Goal: Information Seeking & Learning: Learn about a topic

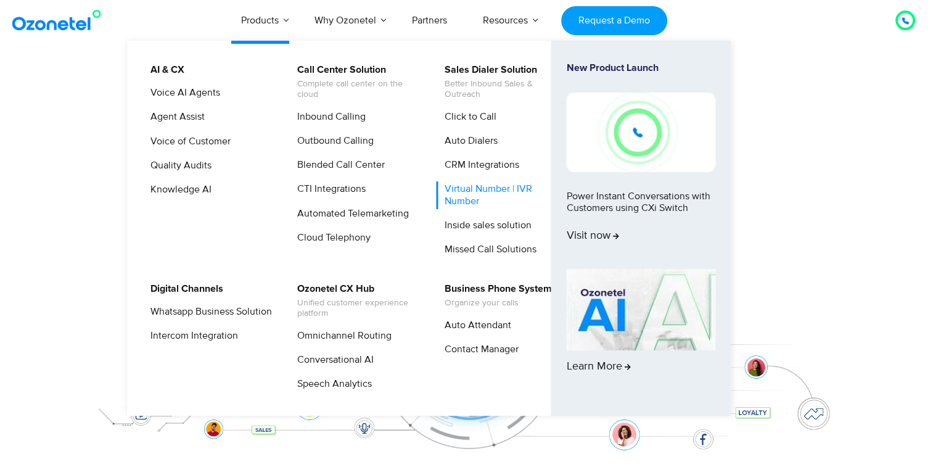
click at [457, 196] on link "Virtual Number | IVR Number" at bounding box center [502, 194] width 131 height 27
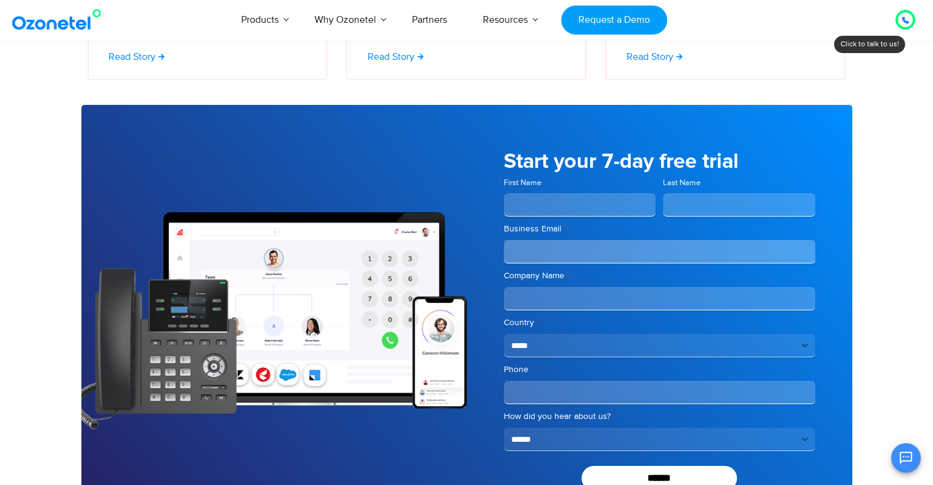
scroll to position [4253, 0]
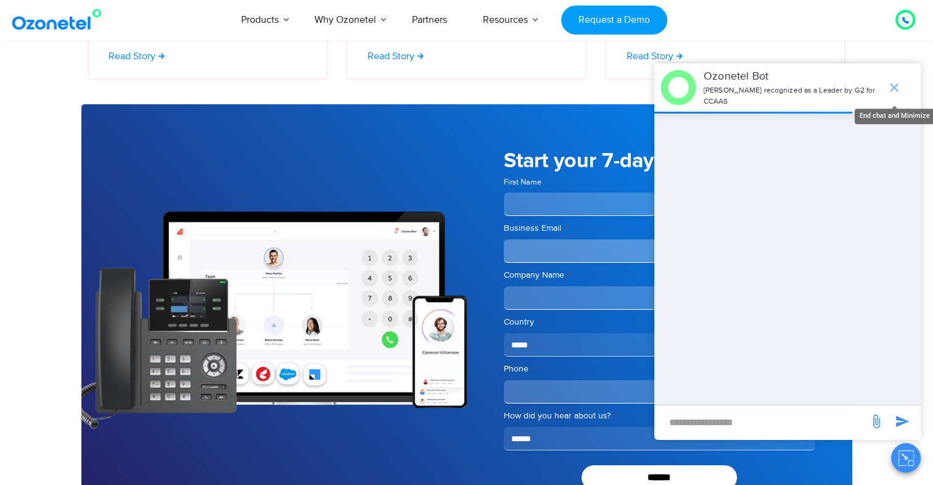
click at [894, 85] on icon "end chat or minimize" at bounding box center [894, 87] width 15 height 15
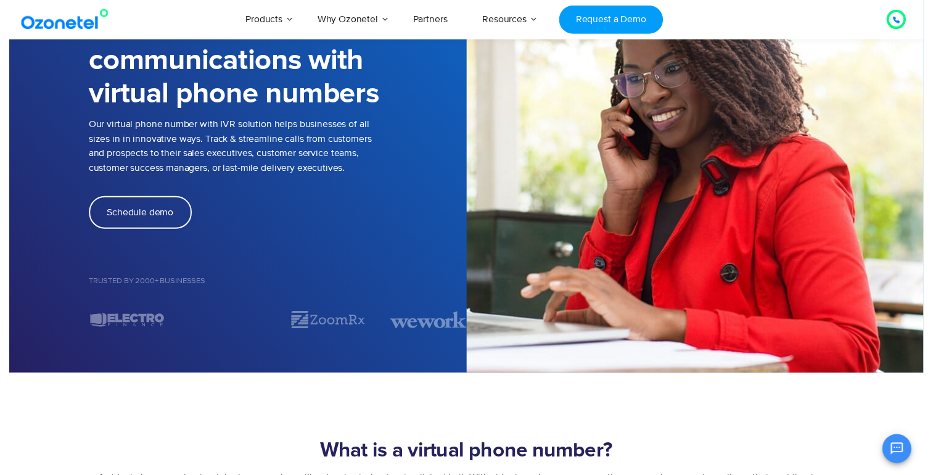
scroll to position [0, 0]
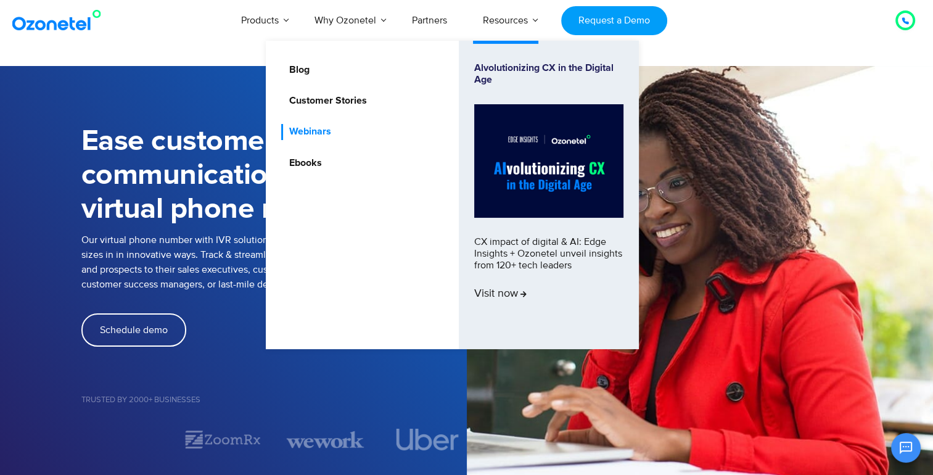
click at [308, 125] on link "Webinars" at bounding box center [307, 131] width 52 height 15
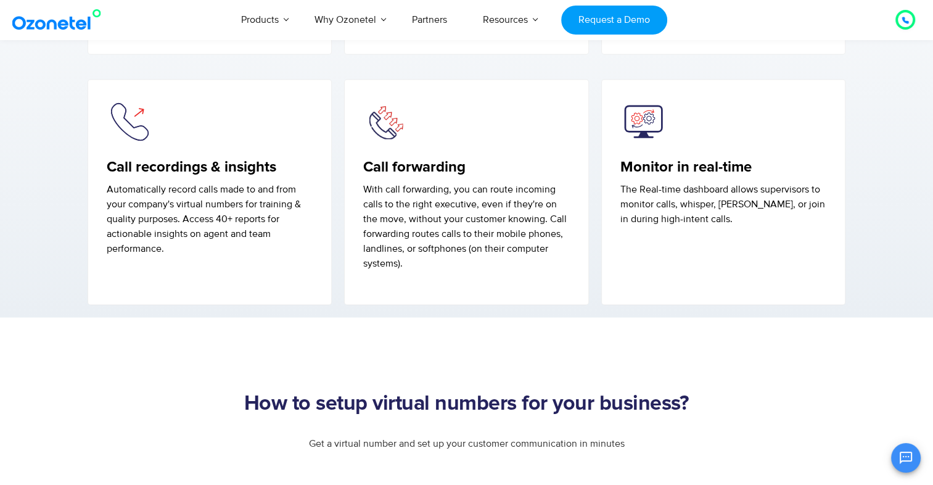
scroll to position [2254, 0]
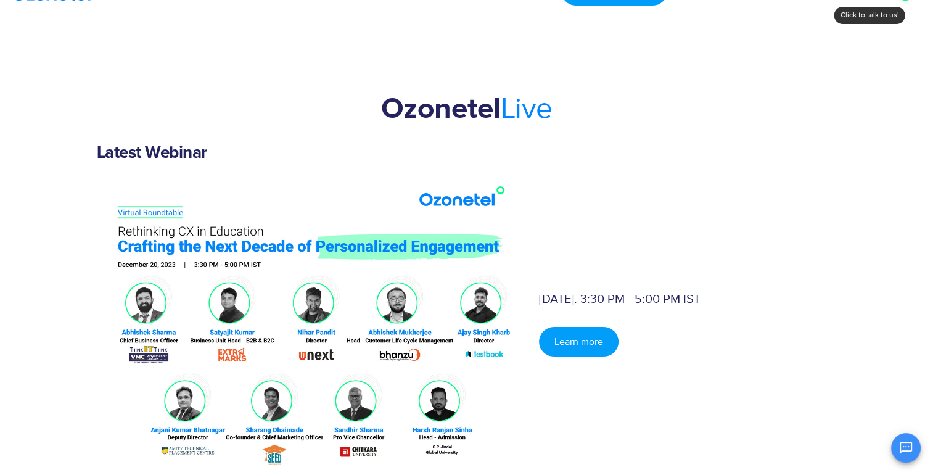
scroll to position [35, 0]
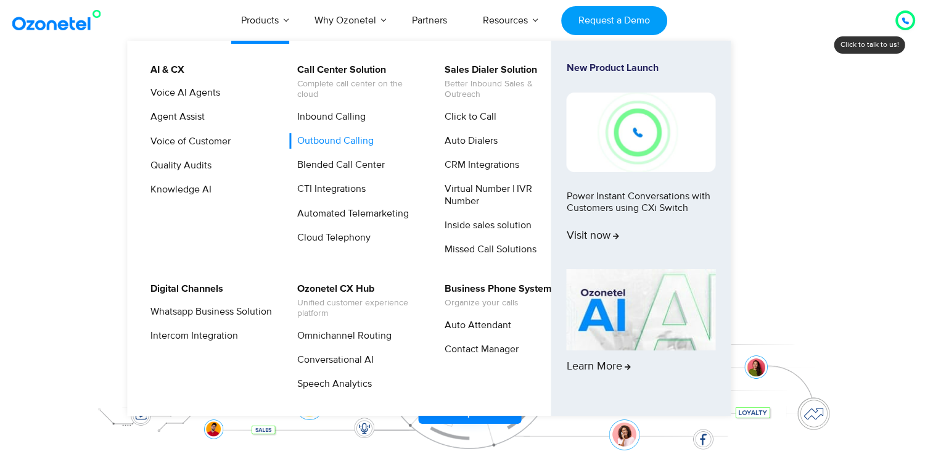
click at [326, 139] on link "Outbound Calling" at bounding box center [332, 140] width 86 height 15
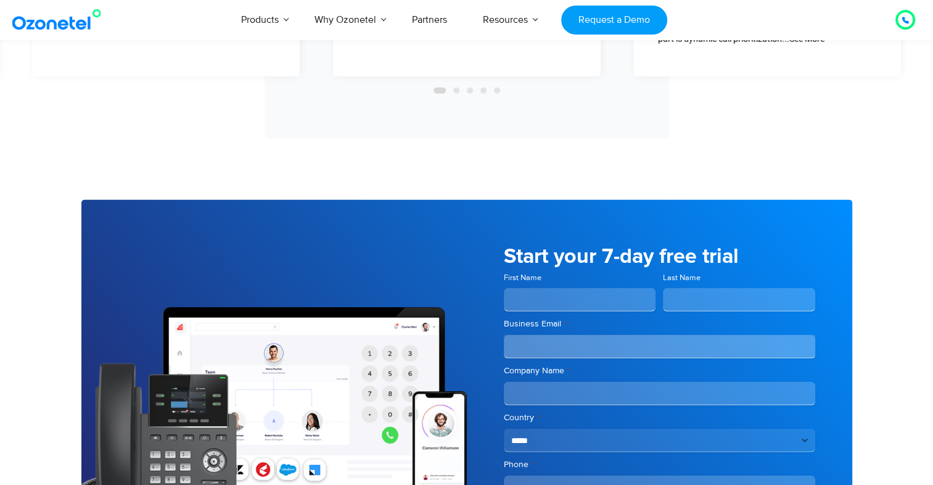
scroll to position [3081, 0]
